Goal: Information Seeking & Learning: Learn about a topic

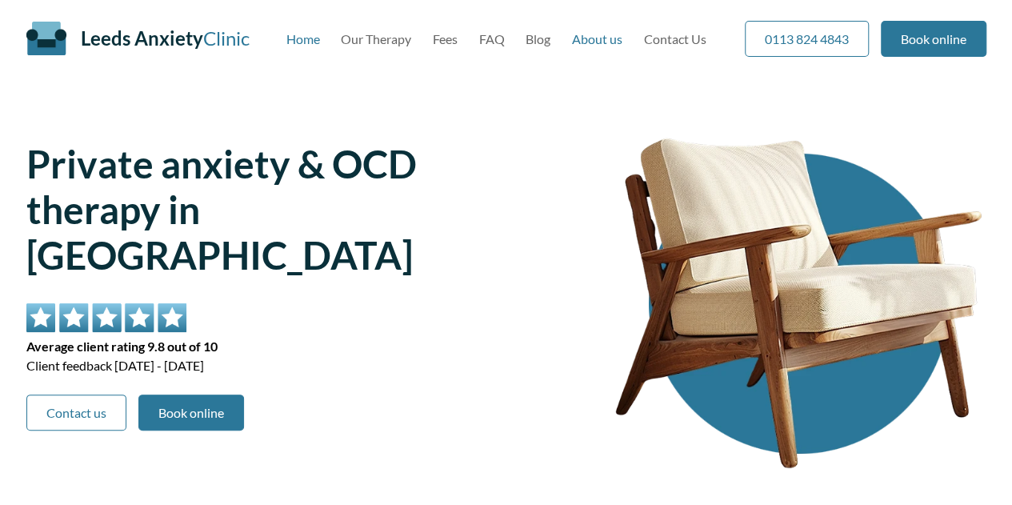
click at [609, 43] on link "About us" at bounding box center [597, 38] width 50 height 15
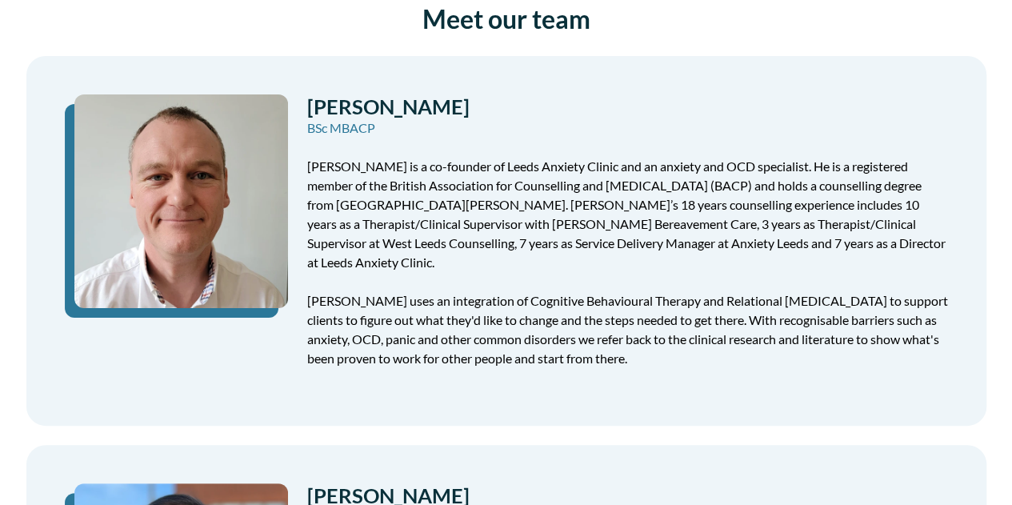
scroll to position [406, 0]
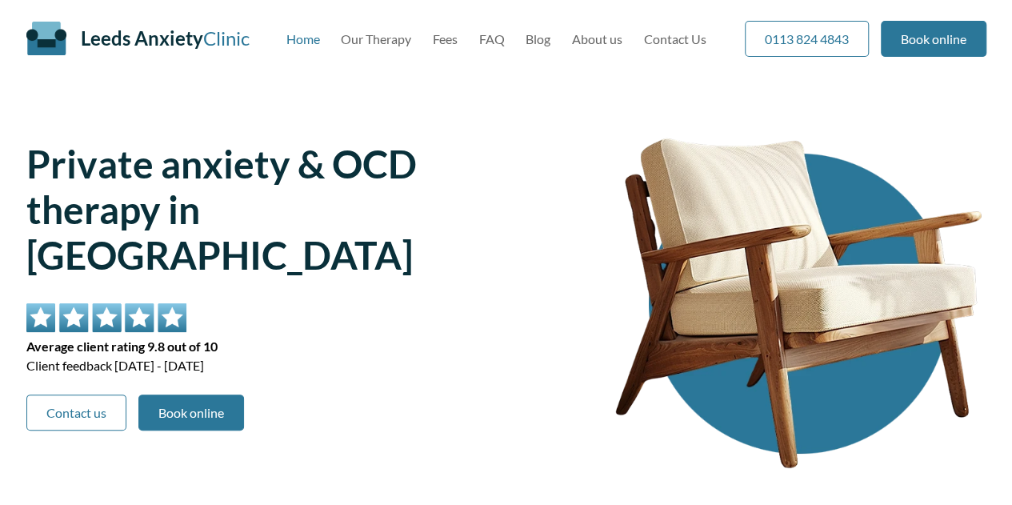
click at [592, 46] on div "Leeds Anxiety Clinic Skip to main content Home Our Therapy Fees FAQ Blog About …" at bounding box center [506, 38] width 960 height 77
click at [603, 34] on link "About us" at bounding box center [597, 38] width 50 height 15
